Goal: Task Accomplishment & Management: Manage account settings

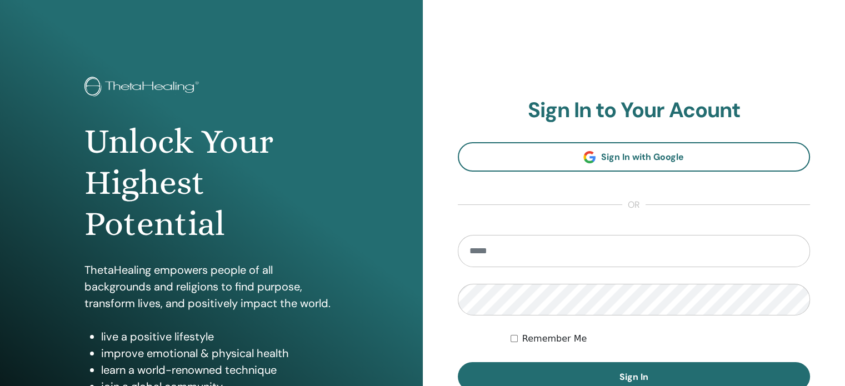
type input "**********"
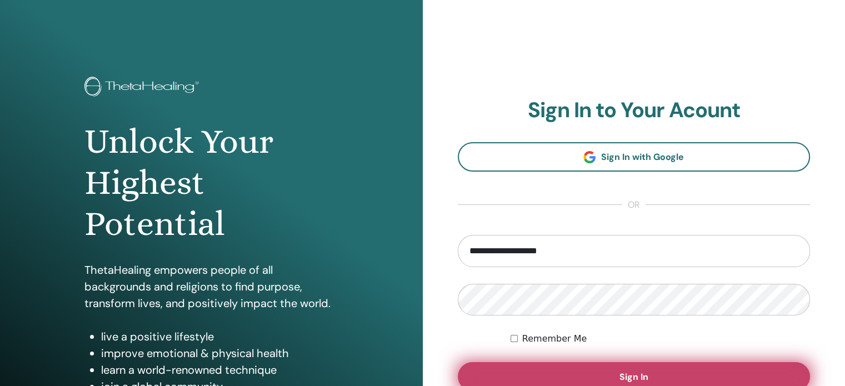
click at [621, 378] on span "Sign In" at bounding box center [634, 377] width 29 height 12
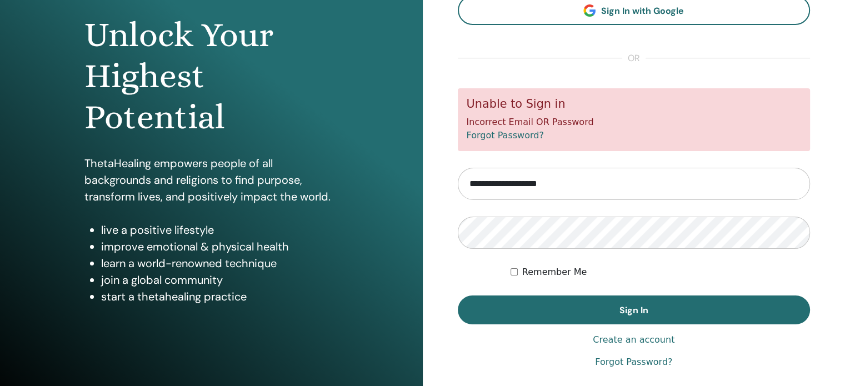
scroll to position [107, 0]
